Goal: Check status

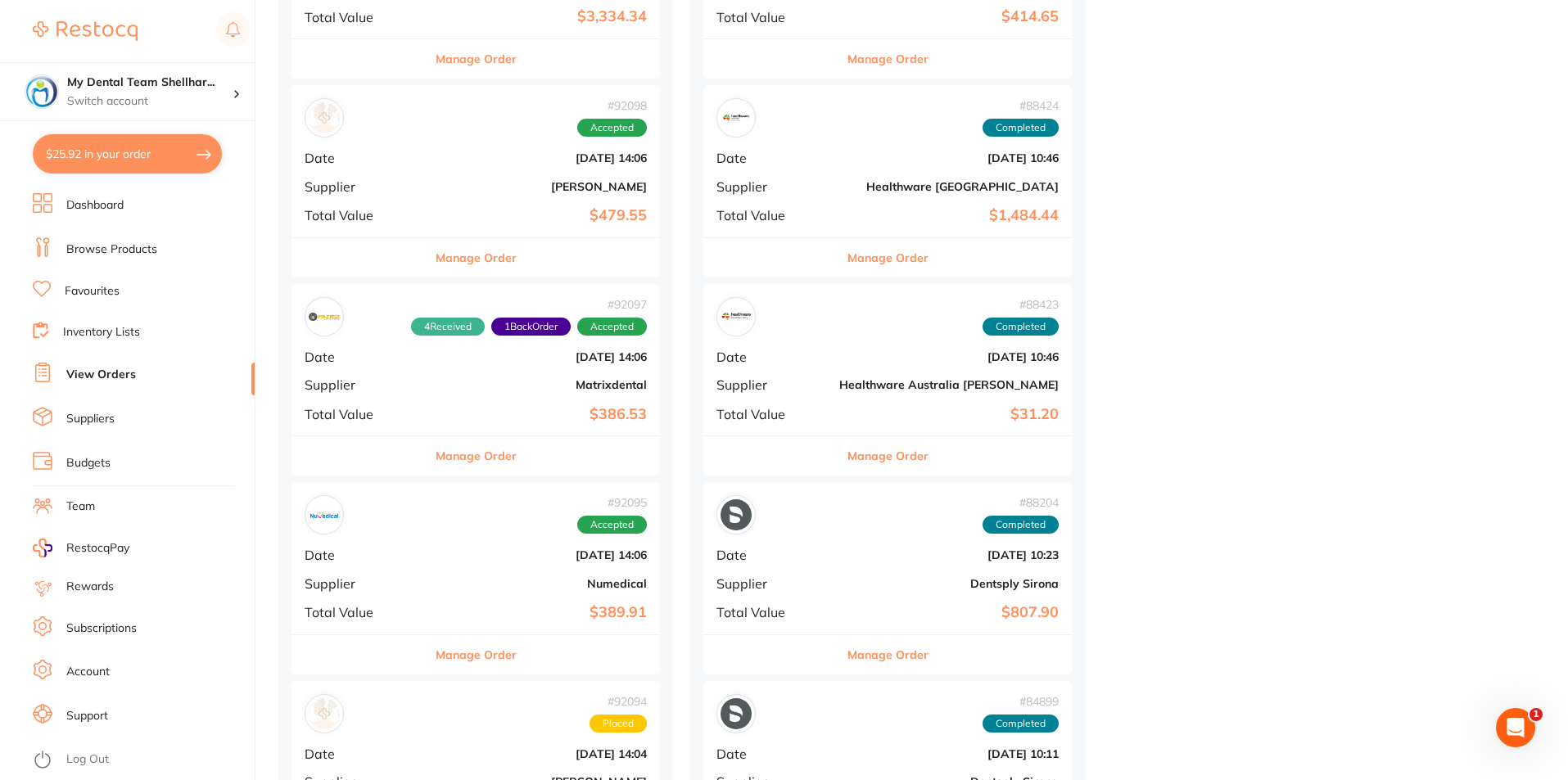
scroll to position [1228, 0]
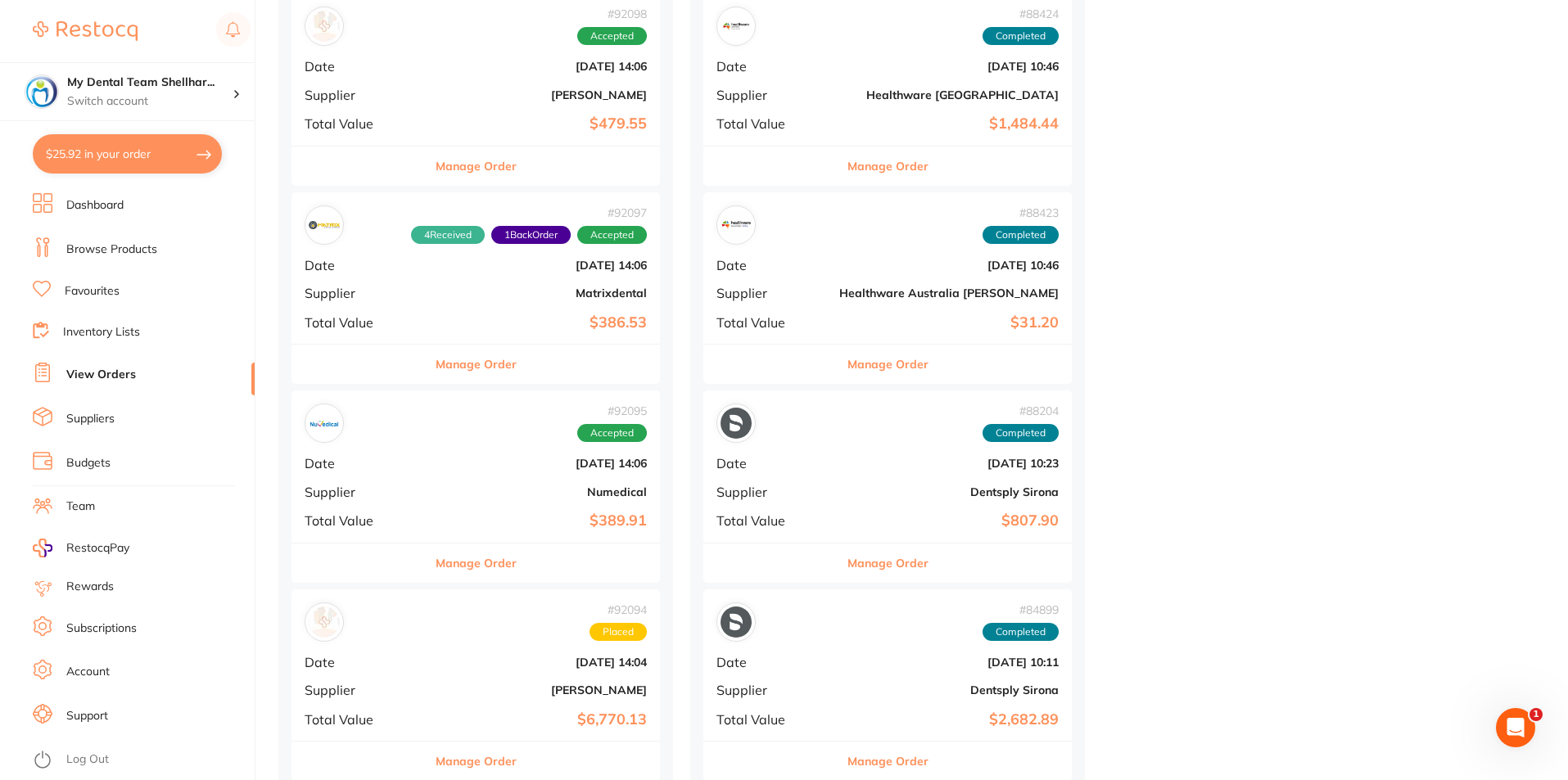
click at [492, 325] on b "$386.53" at bounding box center [537, 322] width 219 height 17
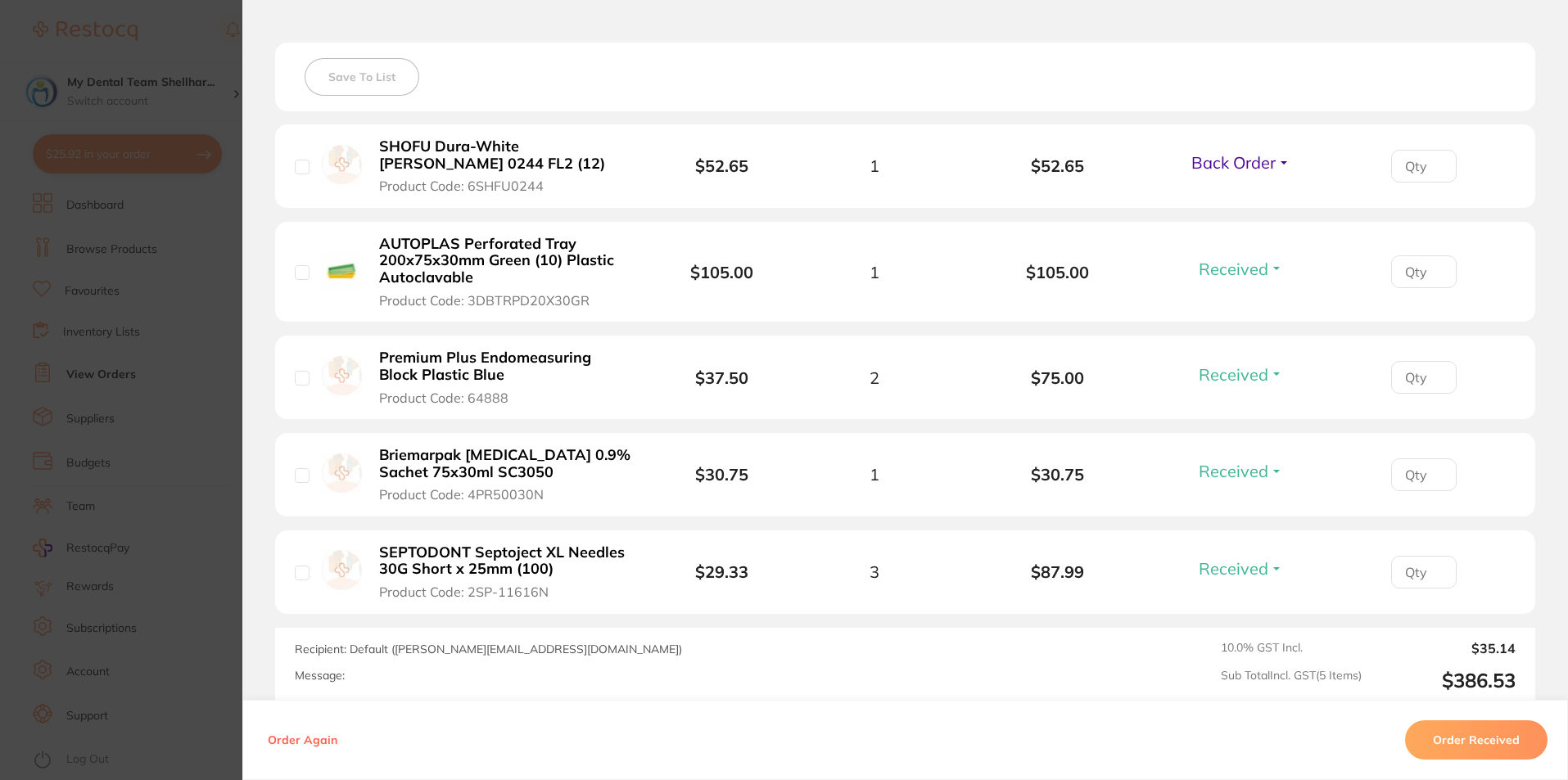
click at [440, 263] on b "AUTOPLAS Perforated Tray 200x75x30mm Green (10) Plastic Autoclavable" at bounding box center [505, 261] width 253 height 51
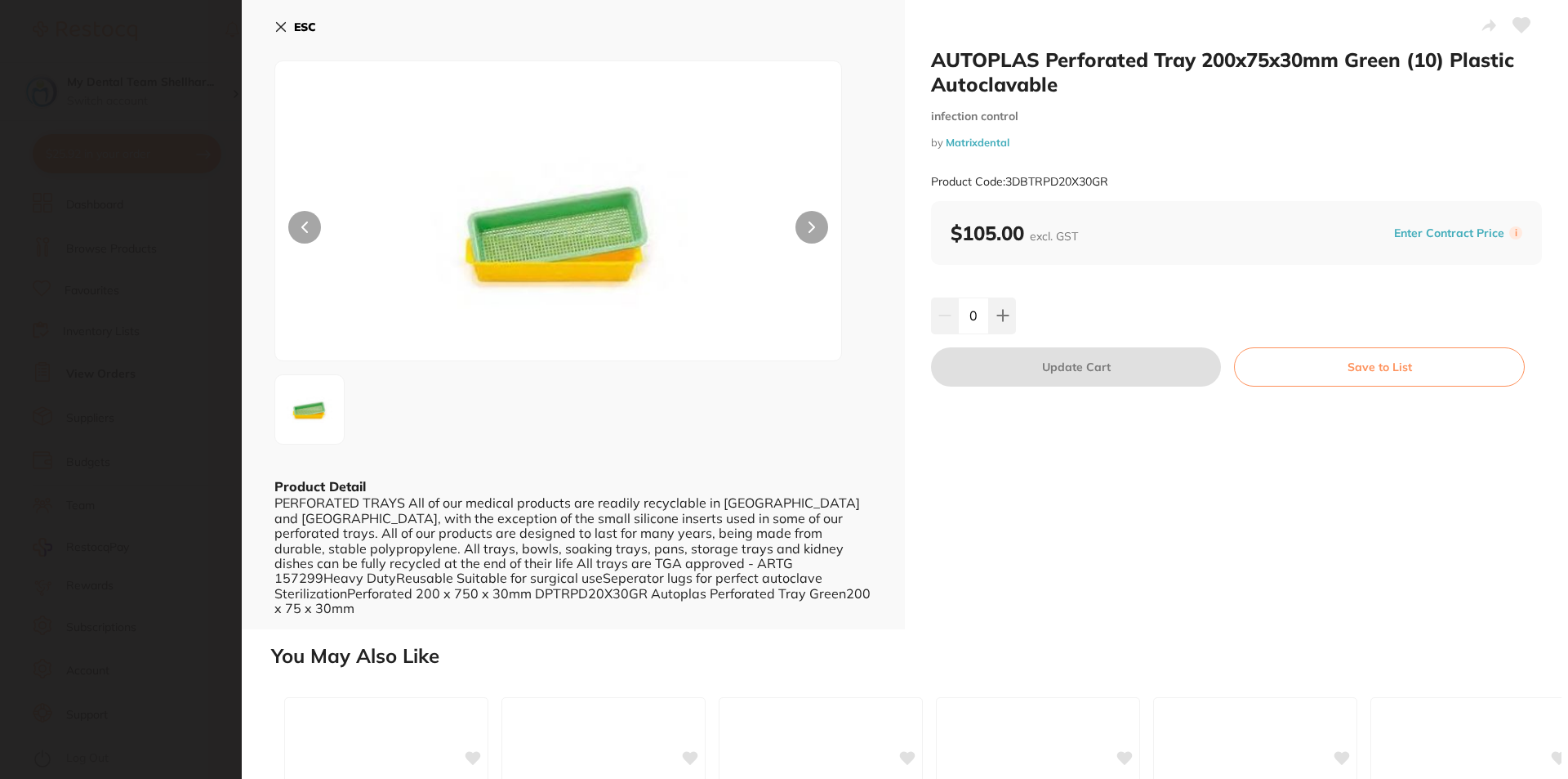
click at [282, 33] on icon at bounding box center [281, 26] width 13 height 13
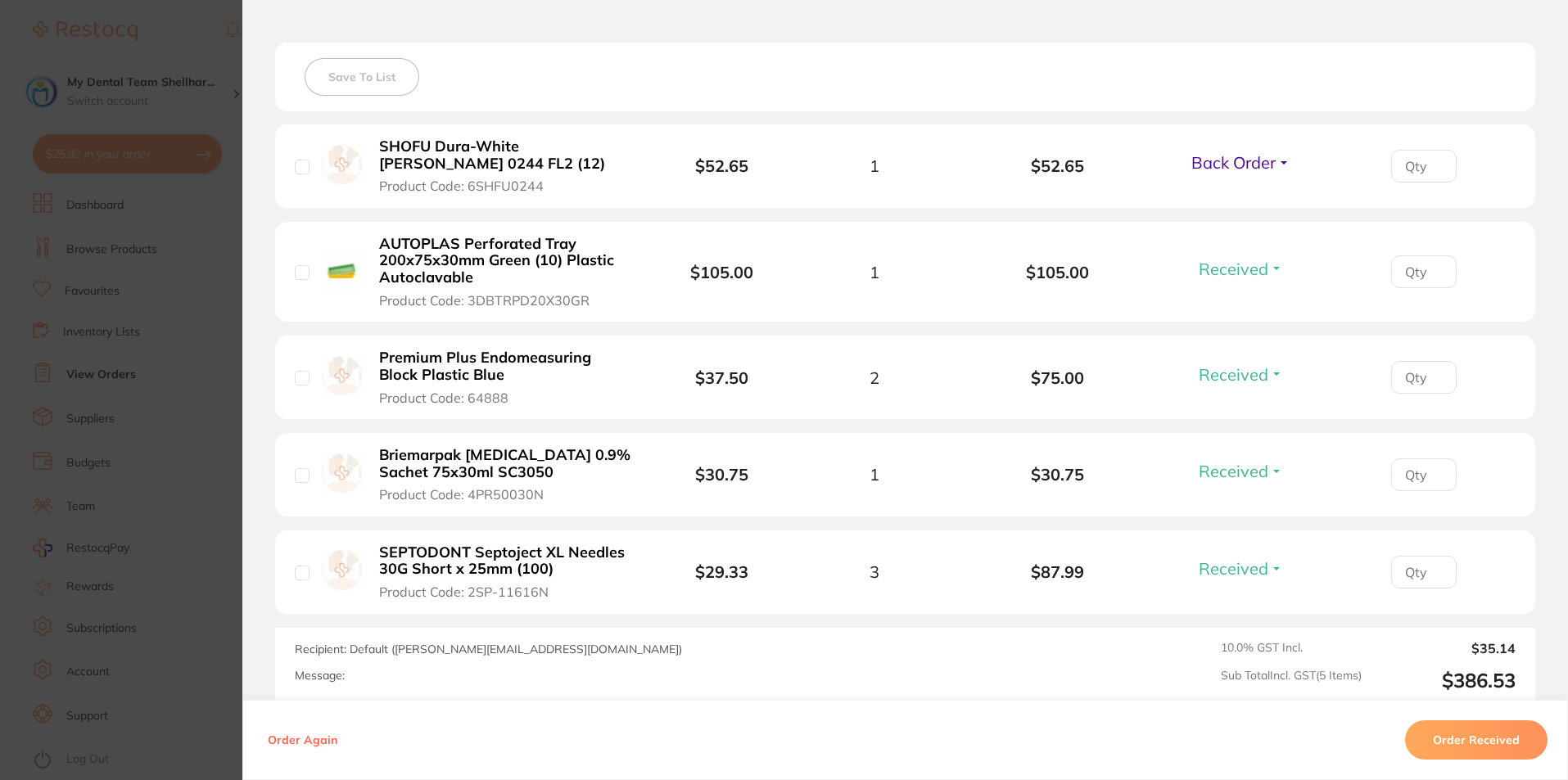
click at [1217, 156] on span "Back Order" at bounding box center [1233, 163] width 84 height 20
click at [1238, 195] on span "Received" at bounding box center [1241, 197] width 42 height 12
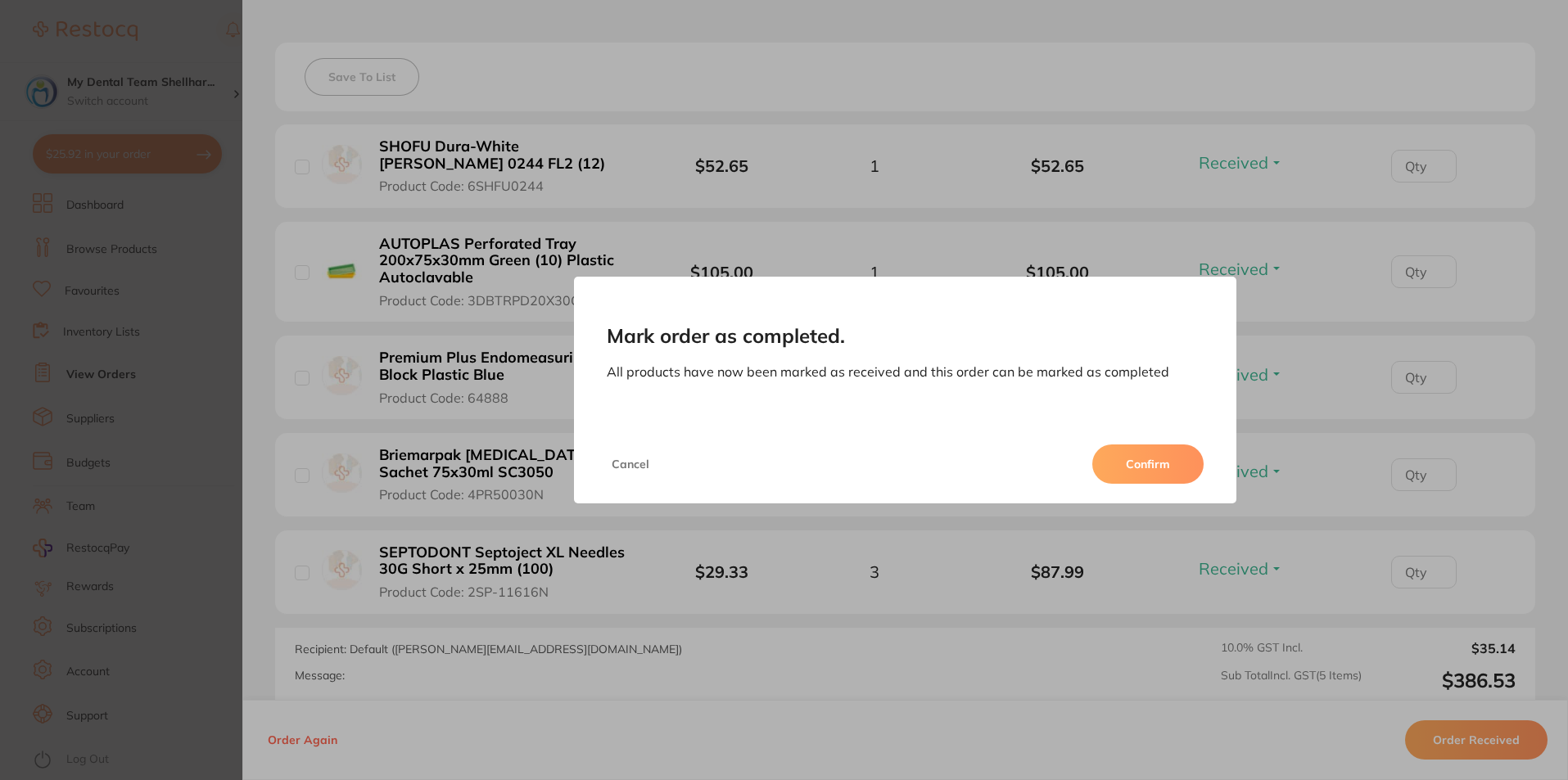
click at [1144, 456] on button "Confirm" at bounding box center [1148, 463] width 111 height 39
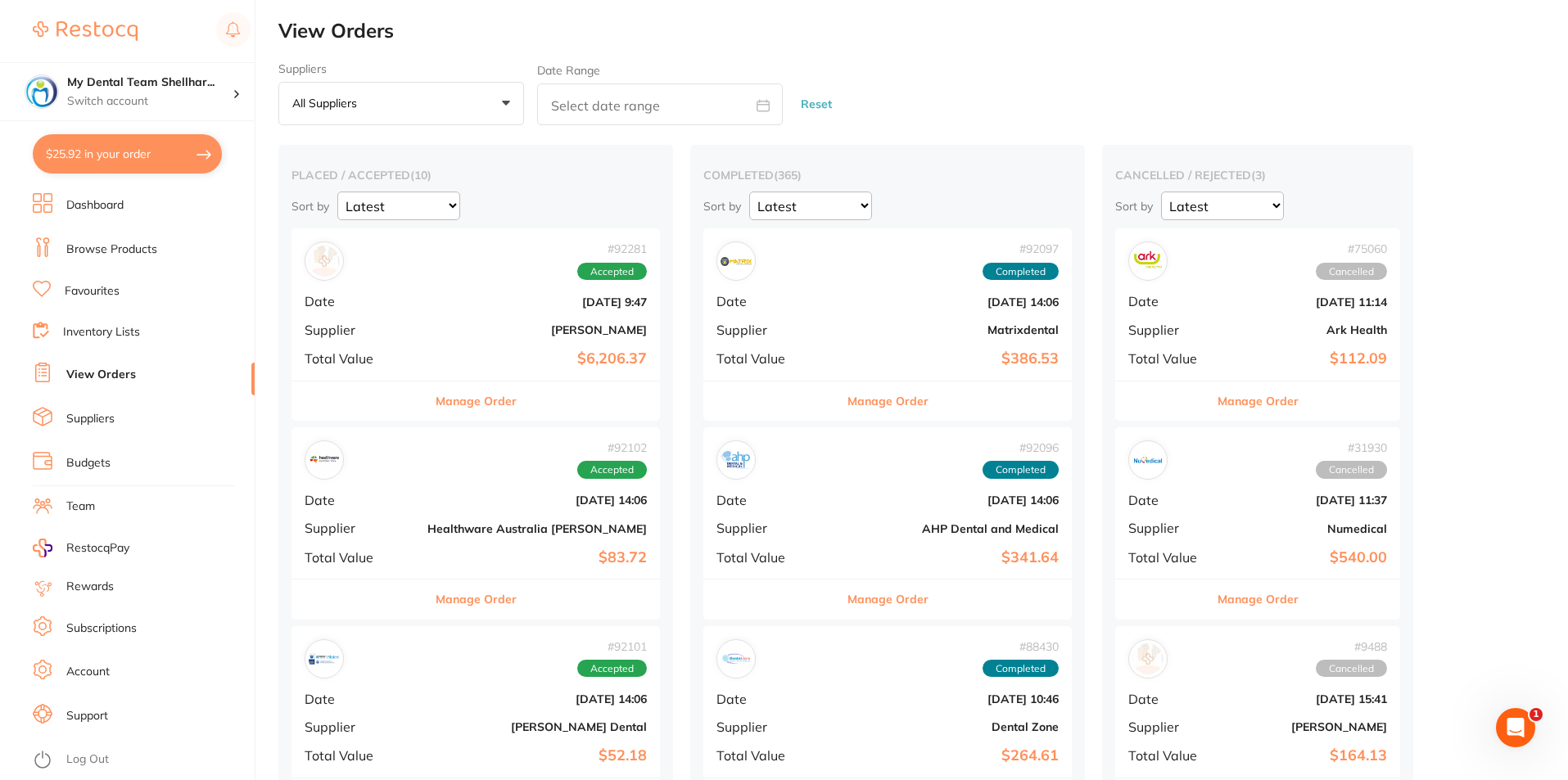
click at [523, 311] on div "# 92281 Accepted Date [DATE] 9:47 Supplier [PERSON_NAME] Total Value $6,206.37" at bounding box center [475, 304] width 368 height 152
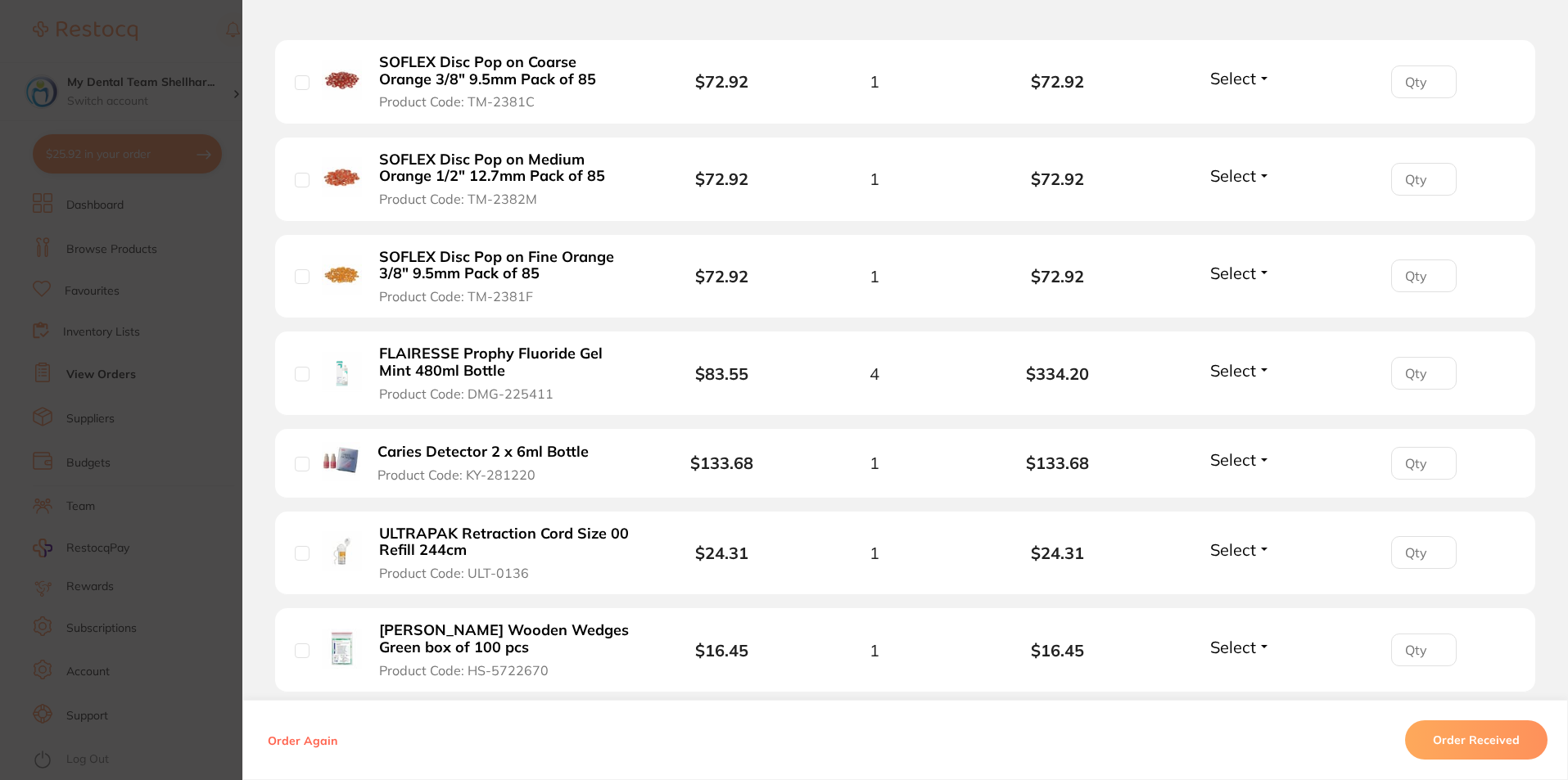
scroll to position [1881, 0]
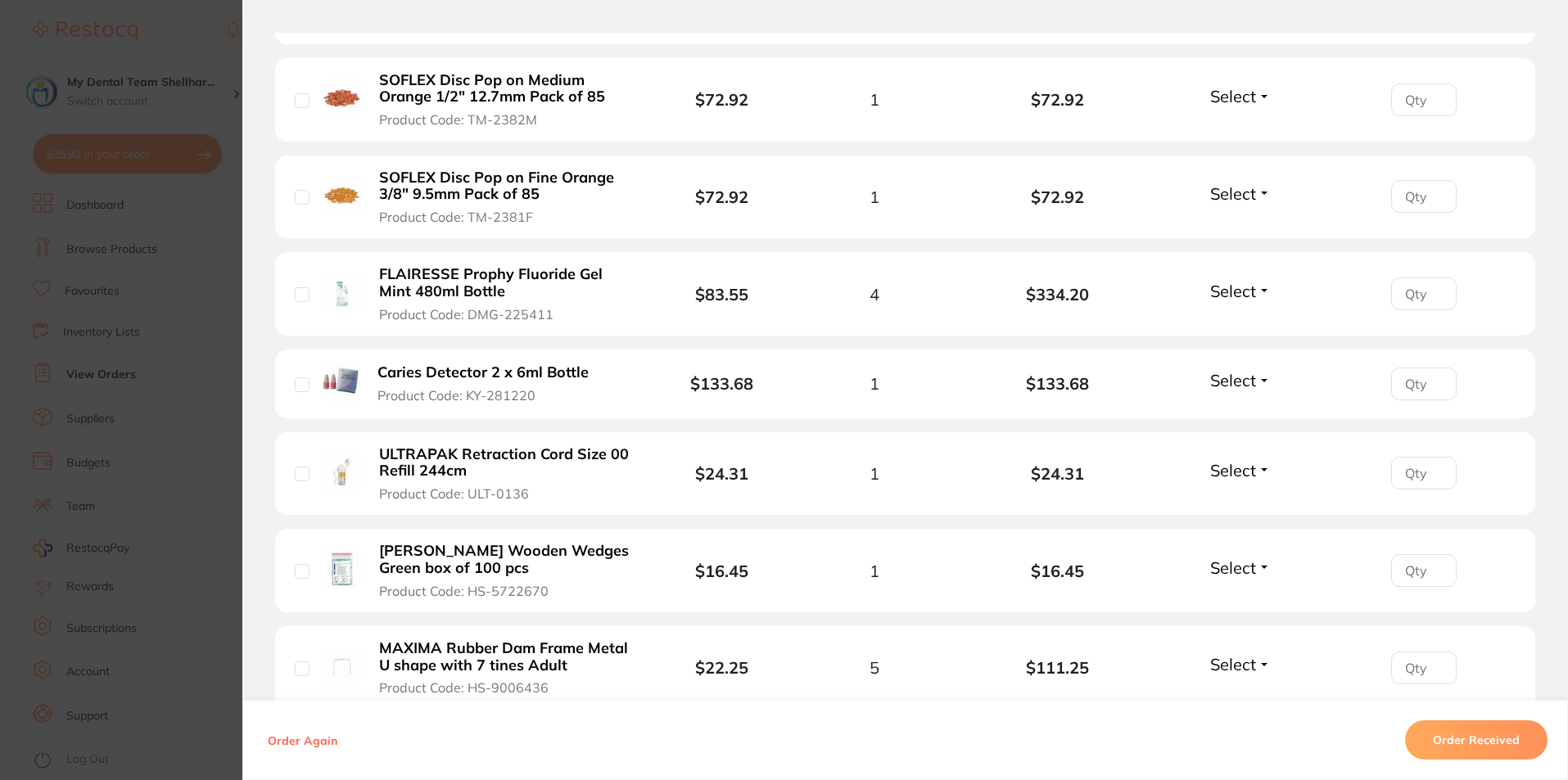
click at [1255, 280] on button "Select" at bounding box center [1240, 290] width 70 height 20
click at [1250, 320] on span "Received" at bounding box center [1241, 325] width 42 height 12
click at [1235, 370] on span "Select" at bounding box center [1233, 380] width 46 height 20
click at [1231, 409] on span "Received" at bounding box center [1241, 415] width 42 height 12
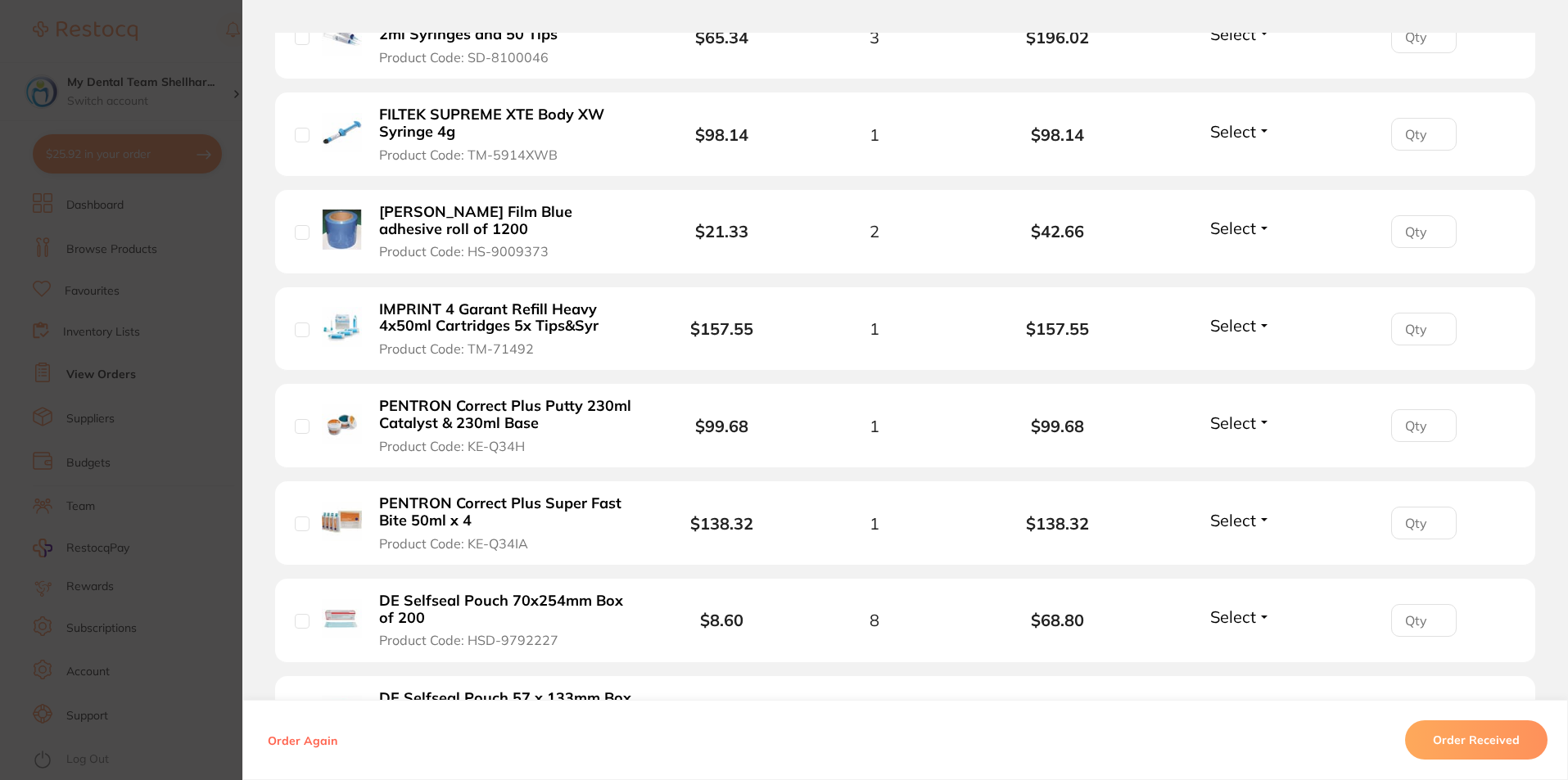
scroll to position [3191, 0]
click at [1210, 317] on span "Select" at bounding box center [1233, 327] width 46 height 20
click at [1237, 356] on span "Received" at bounding box center [1241, 362] width 42 height 12
